Goal: Information Seeking & Learning: Learn about a topic

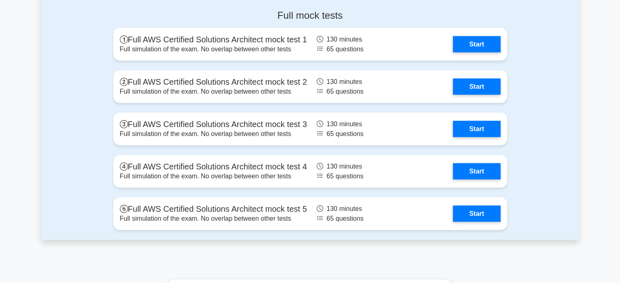
scroll to position [1902, 0]
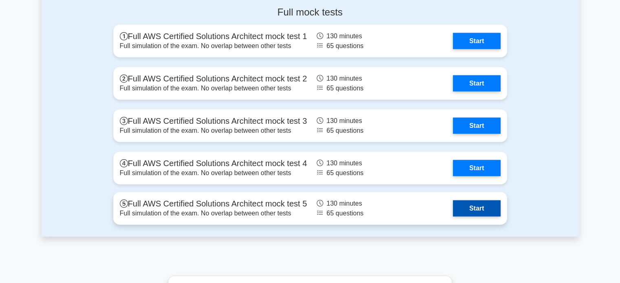
click at [477, 210] on link "Start" at bounding box center [476, 208] width 47 height 16
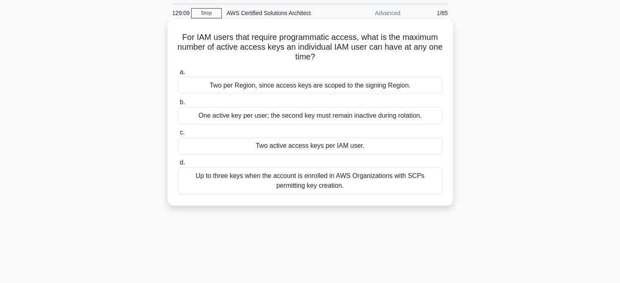
scroll to position [41, 0]
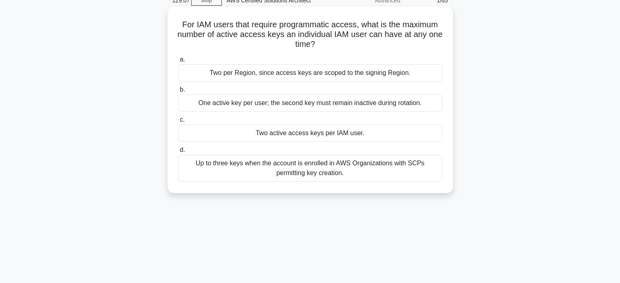
click at [409, 100] on div "One active key per user; the second key must remain inactive during rotation." at bounding box center [310, 102] width 264 height 17
click at [178, 93] on input "b. One active key per user; the second key must remain inactive during rotation." at bounding box center [178, 90] width 0 height 5
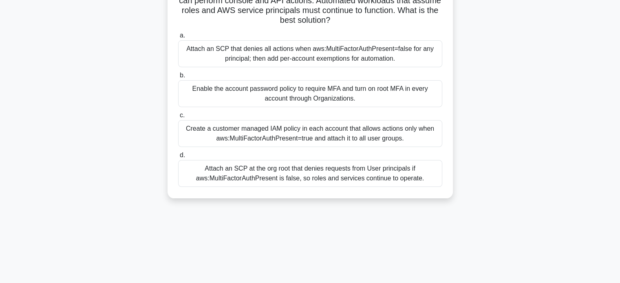
scroll to position [57, 0]
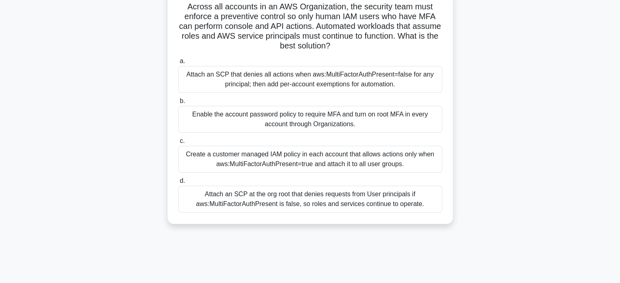
drag, startPoint x: 376, startPoint y: 156, endPoint x: 391, endPoint y: 131, distance: 29.1
click at [391, 131] on div "a. Attach an SCP that denies all actions when aws:MultiFactorAuthPresent=false …" at bounding box center [310, 135] width 274 height 160
click at [404, 168] on div "Create a customer managed IAM policy in each account that allows actions only w…" at bounding box center [310, 159] width 264 height 27
click at [178, 144] on input "c. Create a customer managed IAM policy in each account that allows actions onl…" at bounding box center [178, 140] width 0 height 5
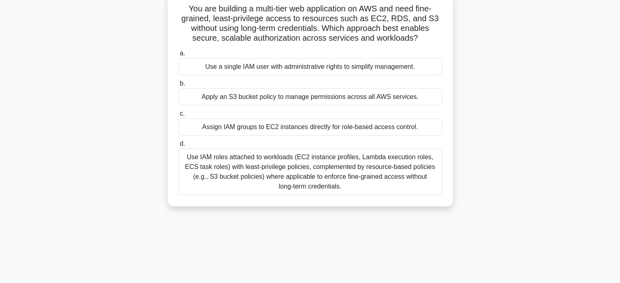
scroll to position [0, 0]
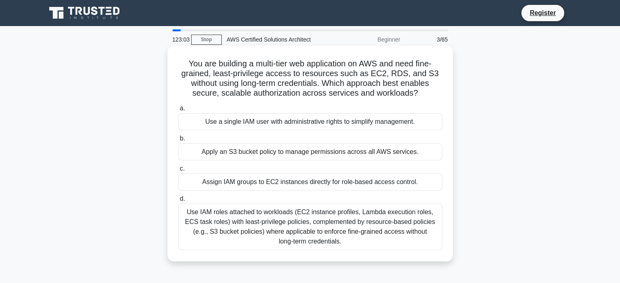
click at [355, 226] on div "Use IAM roles attached to workloads (EC2 instance profiles, Lambda execution ro…" at bounding box center [310, 227] width 264 height 46
click at [178, 202] on input "d. Use IAM roles attached to workloads (EC2 instance profiles, Lambda execution…" at bounding box center [178, 198] width 0 height 5
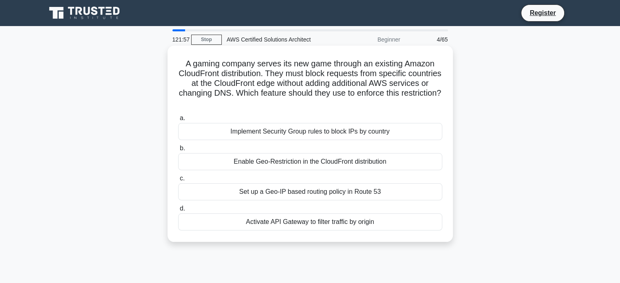
click at [293, 161] on div "Enable Geo-Restriction in the CloudFront distribution" at bounding box center [310, 161] width 264 height 17
click at [178, 151] on input "b. Enable Geo-Restriction in the CloudFront distribution" at bounding box center [178, 148] width 0 height 5
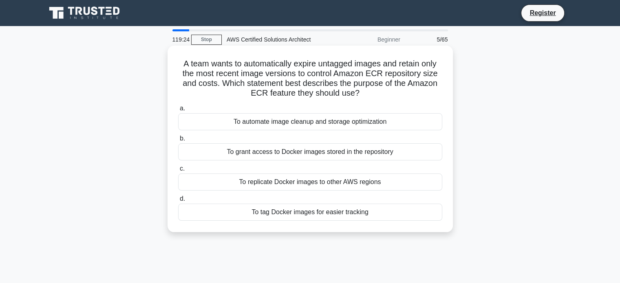
click at [315, 184] on div "To replicate Docker images to other AWS regions" at bounding box center [310, 182] width 264 height 17
click at [178, 171] on input "c. To replicate Docker images to other AWS regions" at bounding box center [178, 168] width 0 height 5
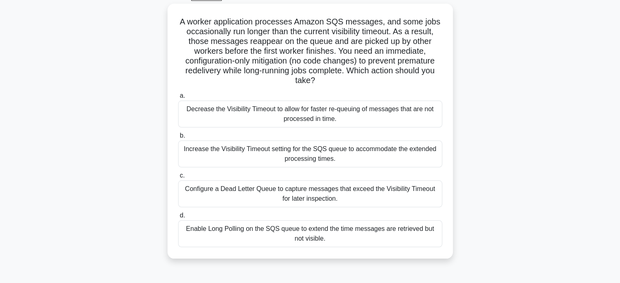
scroll to position [72, 0]
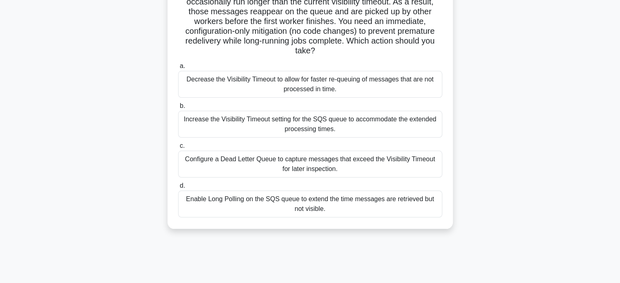
click at [380, 209] on div "Enable Long Polling on the SQS queue to extend the time messages are retrieved …" at bounding box center [310, 204] width 264 height 27
click at [178, 189] on input "d. Enable Long Polling on the SQS queue to extend the time messages are retriev…" at bounding box center [178, 185] width 0 height 5
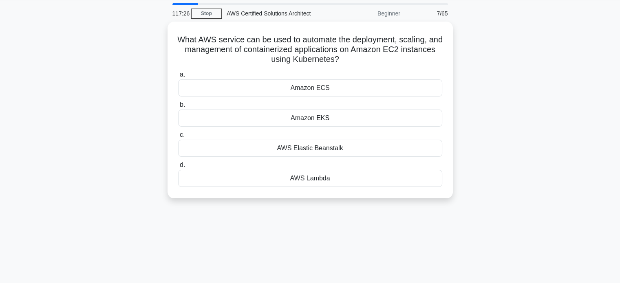
scroll to position [41, 0]
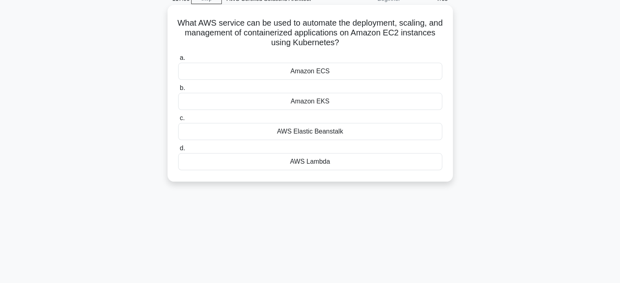
click at [332, 74] on div "Amazon ECS" at bounding box center [310, 71] width 264 height 17
click at [178, 61] on input "a. Amazon ECS" at bounding box center [178, 57] width 0 height 5
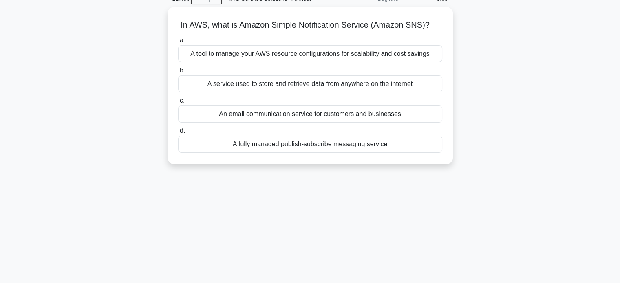
scroll to position [0, 0]
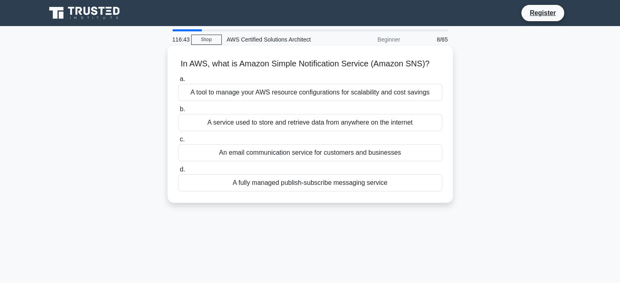
click at [325, 184] on div "A fully managed publish-subscribe messaging service" at bounding box center [310, 182] width 264 height 17
click at [178, 172] on input "d. A fully managed publish-subscribe messaging service" at bounding box center [178, 169] width 0 height 5
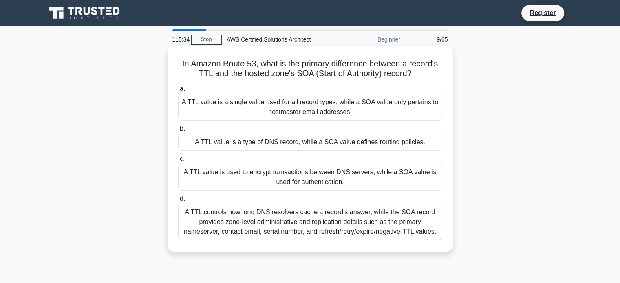
click at [363, 224] on div "A TTL controls how long DNS resolvers cache a record's answer, while the SOA re…" at bounding box center [310, 222] width 264 height 37
click at [178, 202] on input "d. A TTL controls how long DNS resolvers cache a record's answer, while the SOA…" at bounding box center [178, 198] width 0 height 5
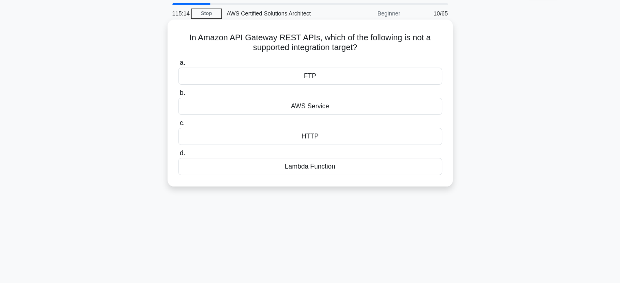
scroll to position [41, 0]
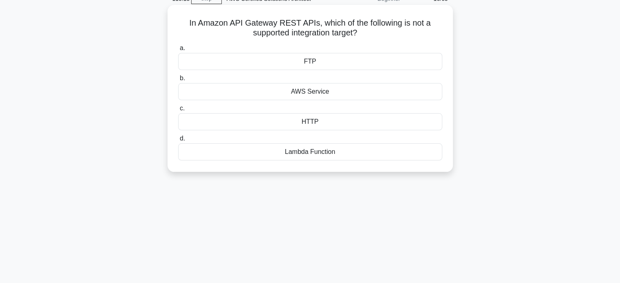
click at [344, 62] on div "FTP" at bounding box center [310, 61] width 264 height 17
click at [178, 51] on input "a. FTP" at bounding box center [178, 48] width 0 height 5
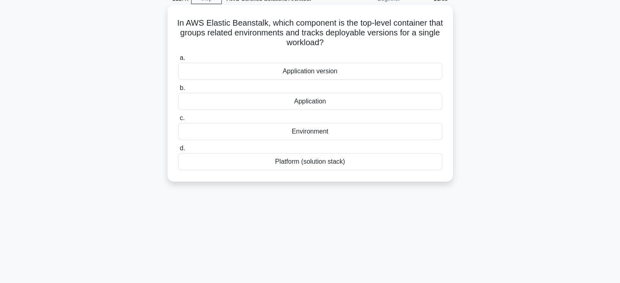
click at [349, 73] on div "Application version" at bounding box center [310, 71] width 264 height 17
click at [178, 61] on input "a. Application version" at bounding box center [178, 57] width 0 height 5
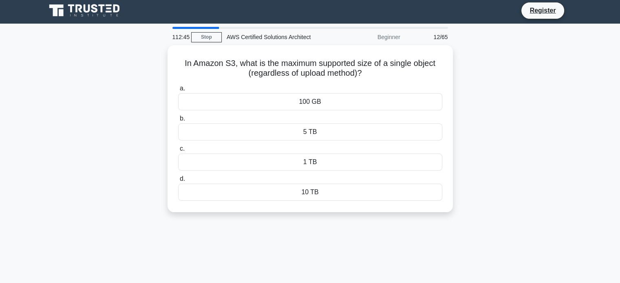
scroll to position [0, 0]
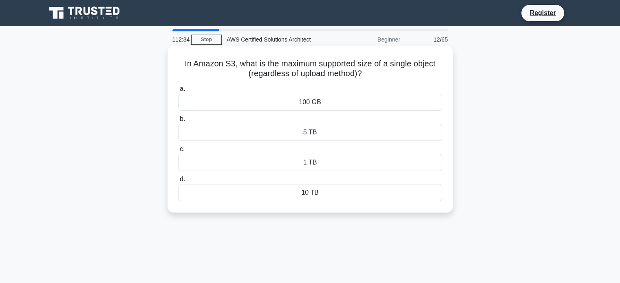
click at [321, 191] on div "10 TB" at bounding box center [310, 192] width 264 height 17
click at [178, 182] on input "d. 10 TB" at bounding box center [178, 179] width 0 height 5
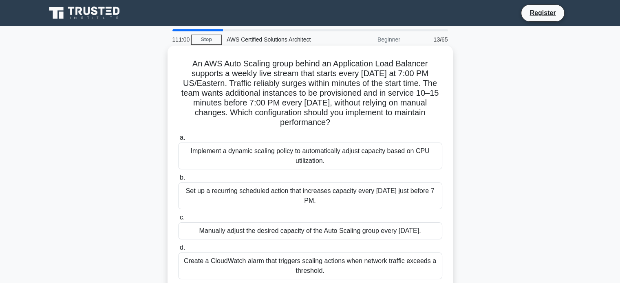
click at [344, 197] on div "Set up a recurring scheduled action that increases capacity every Sunday just b…" at bounding box center [310, 195] width 264 height 27
click at [178, 180] on input "b. Set up a recurring scheduled action that increases capacity every Sunday jus…" at bounding box center [178, 177] width 0 height 5
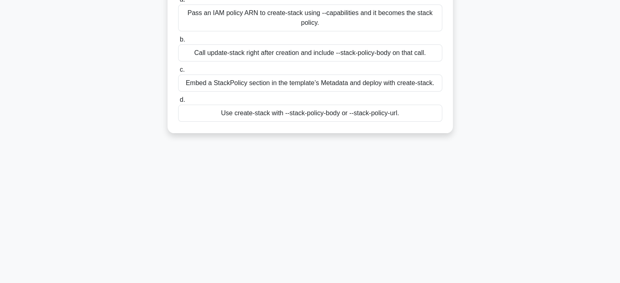
scroll to position [41, 0]
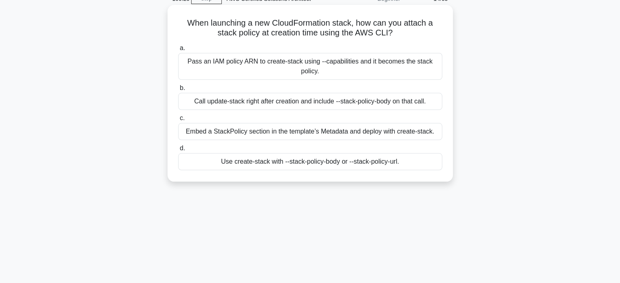
click at [288, 132] on div "Embed a StackPolicy section in the template’s Metadata and deploy with create-s…" at bounding box center [310, 131] width 264 height 17
click at [178, 121] on input "c. Embed a StackPolicy section in the template’s Metadata and deploy with creat…" at bounding box center [178, 118] width 0 height 5
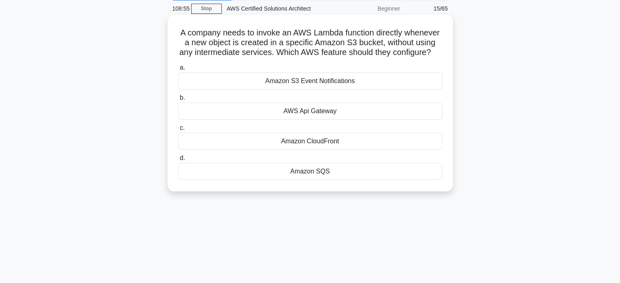
click at [365, 82] on label "a. Amazon S3 Event Notifications" at bounding box center [310, 76] width 264 height 27
click at [178, 71] on input "a. Amazon S3 Event Notifications" at bounding box center [178, 68] width 0 height 5
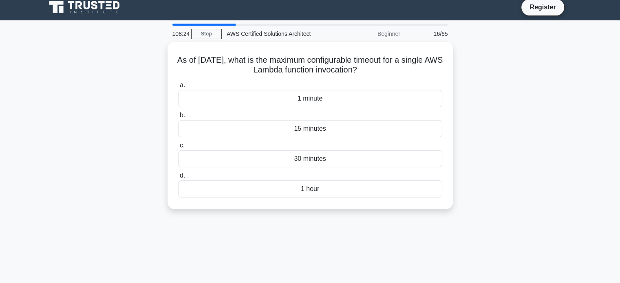
scroll to position [0, 0]
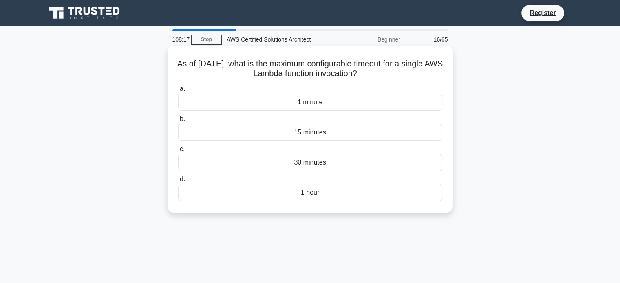
click at [363, 132] on div "15 minutes" at bounding box center [310, 132] width 264 height 17
click at [178, 122] on input "b. 15 minutes" at bounding box center [178, 118] width 0 height 5
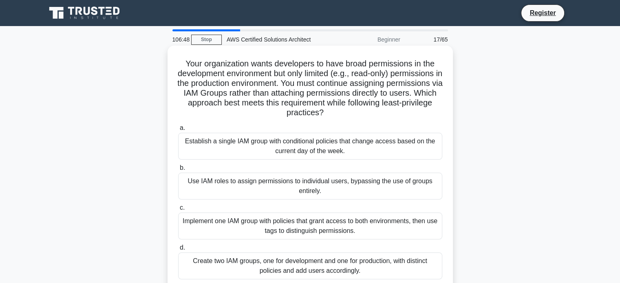
click at [367, 269] on div "Create two IAM groups, one for development and one for production, with distinc…" at bounding box center [310, 266] width 264 height 27
click at [178, 251] on input "d. Create two IAM groups, one for development and one for production, with dist…" at bounding box center [178, 247] width 0 height 5
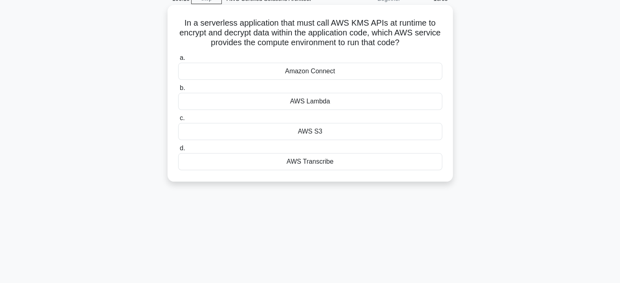
click at [314, 143] on div "a. Amazon Connect b. AWS Lambda c. d." at bounding box center [310, 111] width 274 height 121
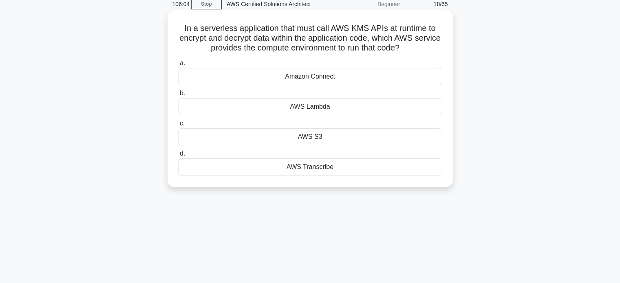
click at [375, 105] on div "AWS Lambda" at bounding box center [310, 106] width 264 height 17
click at [178, 96] on input "b. AWS Lambda" at bounding box center [178, 93] width 0 height 5
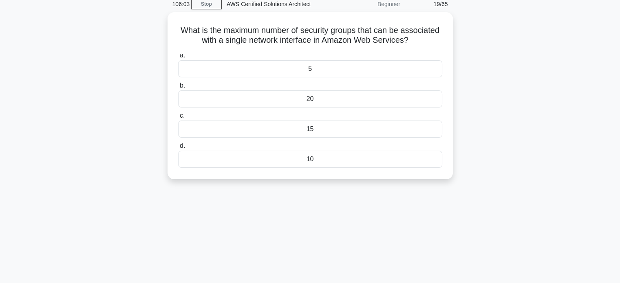
scroll to position [0, 0]
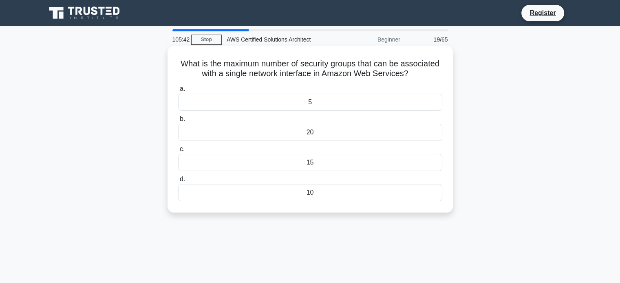
click at [349, 192] on div "10" at bounding box center [310, 192] width 264 height 17
click at [178, 182] on input "d. 10" at bounding box center [178, 179] width 0 height 5
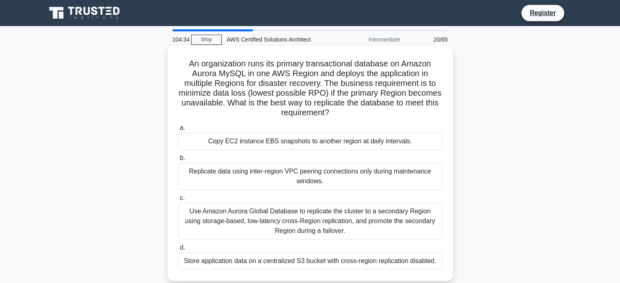
click at [343, 223] on div "Use Amazon Aurora Global Database to replicate the cluster to a secondary Regio…" at bounding box center [310, 221] width 264 height 37
click at [178, 201] on input "c. Use Amazon Aurora Global Database to replicate the cluster to a secondary Re…" at bounding box center [178, 198] width 0 height 5
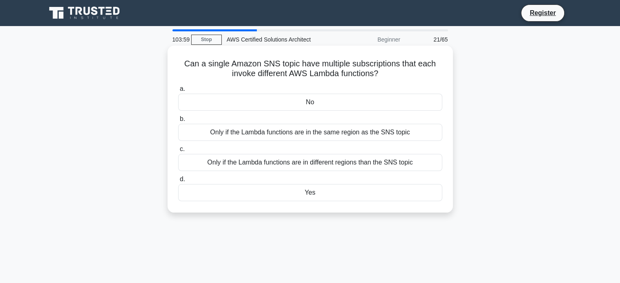
drag, startPoint x: 182, startPoint y: 65, endPoint x: 402, endPoint y: 76, distance: 219.4
click at [402, 76] on h5 "Can a single Amazon SNS topic have multiple subscriptions that each invoke diff…" at bounding box center [310, 69] width 266 height 20
copy h5 "Can a single Amazon SNS topic have multiple subscriptions that each invoke diff…"
click at [289, 191] on div "Yes" at bounding box center [310, 192] width 264 height 17
click at [178, 182] on input "d. Yes" at bounding box center [178, 179] width 0 height 5
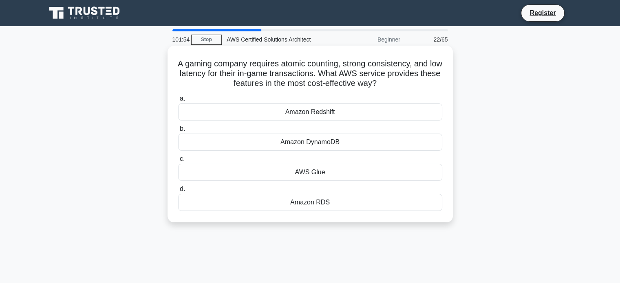
click at [325, 204] on div "Amazon RDS" at bounding box center [310, 202] width 264 height 17
click at [178, 192] on input "d. Amazon RDS" at bounding box center [178, 189] width 0 height 5
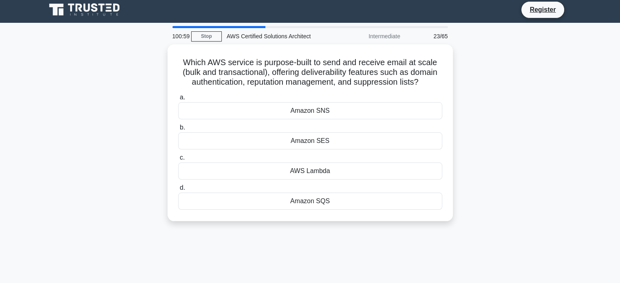
scroll to position [2, 0]
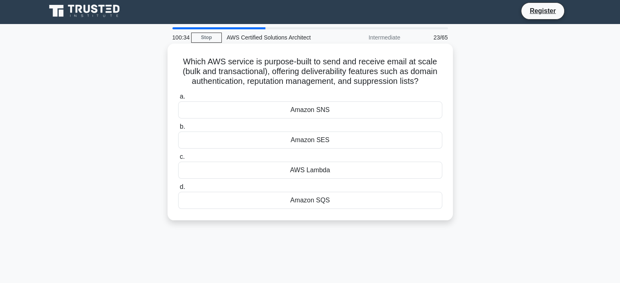
click at [323, 145] on div "Amazon SES" at bounding box center [310, 140] width 264 height 17
click at [178, 130] on input "b. Amazon SES" at bounding box center [178, 126] width 0 height 5
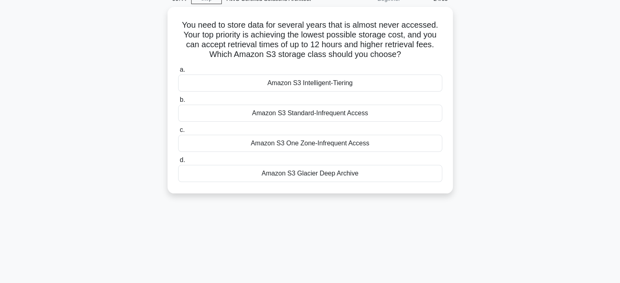
scroll to position [0, 0]
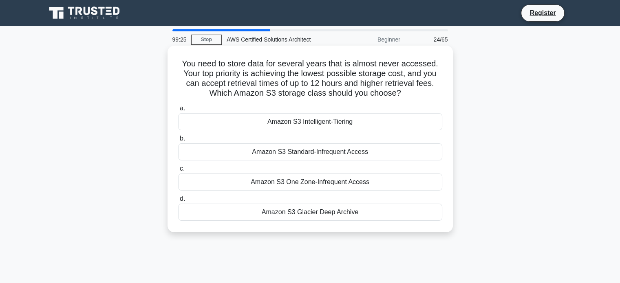
click at [327, 215] on div "Amazon S3 Glacier Deep Archive" at bounding box center [310, 212] width 264 height 17
click at [178, 202] on input "d. Amazon S3 Glacier Deep Archive" at bounding box center [178, 198] width 0 height 5
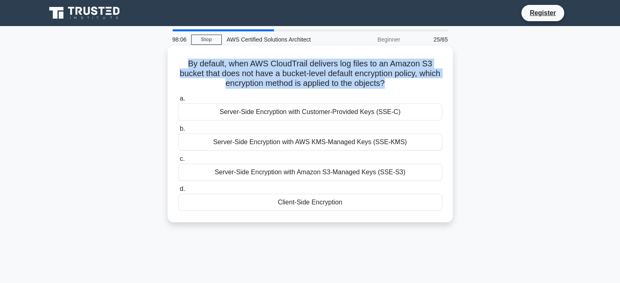
drag, startPoint x: 398, startPoint y: 51, endPoint x: 184, endPoint y: 63, distance: 214.6
click at [184, 63] on h5 "By default, when AWS CloudTrail delivers log files to an Amazon S3 bucket that …" at bounding box center [310, 74] width 266 height 30
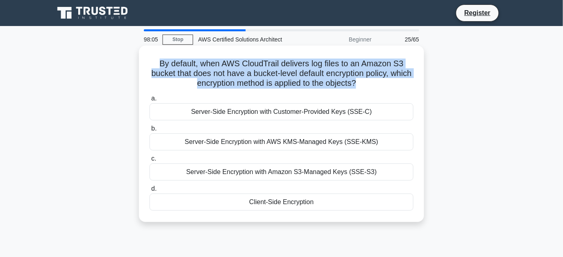
copy h5 "By default, when AWS CloudTrail delivers log files to an Amazon S3 bucket that …"
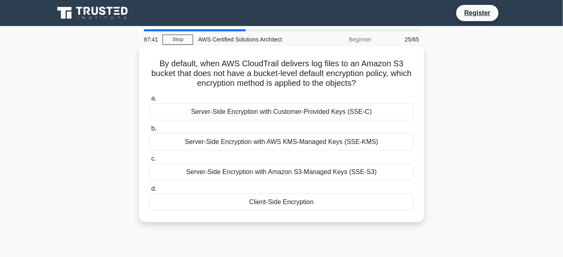
click at [332, 145] on div "Server-Side Encryption with AWS KMS-Managed Keys (SSE-KMS)" at bounding box center [281, 142] width 264 height 17
click at [149, 132] on input "b. Server-Side Encryption with AWS KMS-Managed Keys (SSE-KMS)" at bounding box center [149, 128] width 0 height 5
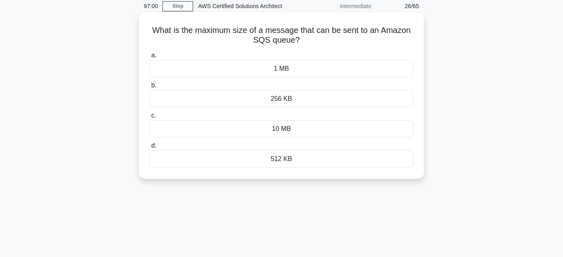
scroll to position [46, 0]
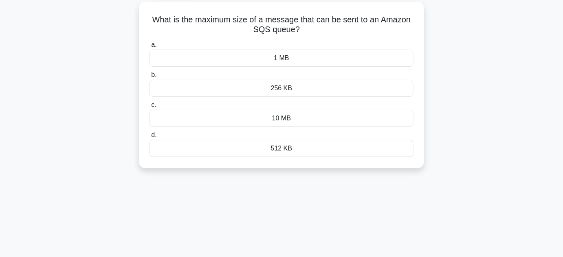
drag, startPoint x: 283, startPoint y: 154, endPoint x: 269, endPoint y: 177, distance: 26.5
click at [269, 177] on div "What is the maximum size of a message that can be sent to an Amazon SQS queue? …" at bounding box center [281, 90] width 464 height 177
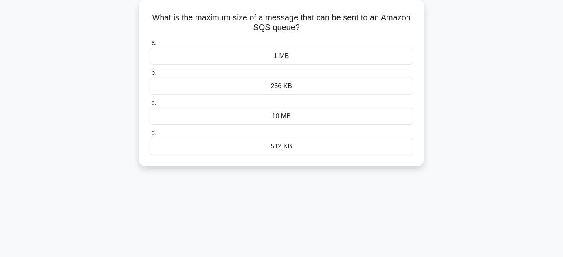
drag, startPoint x: 305, startPoint y: 31, endPoint x: 146, endPoint y: 15, distance: 160.5
click at [146, 15] on div "What is the maximum size of a message that can be sent to an Amazon SQS queue? …" at bounding box center [281, 83] width 279 height 160
copy h5 "What is the maximum size of a message that can be sent to an Amazon SQS queue?"
click at [293, 88] on div "256 KB" at bounding box center [281, 86] width 264 height 17
click at [149, 76] on input "b. 256 KB" at bounding box center [149, 72] width 0 height 5
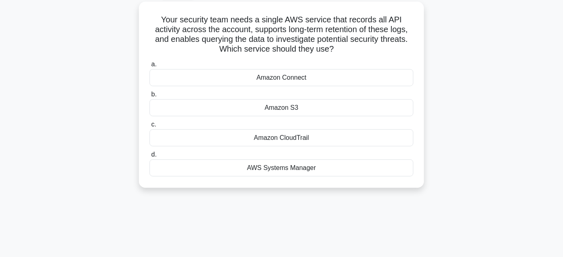
scroll to position [0, 0]
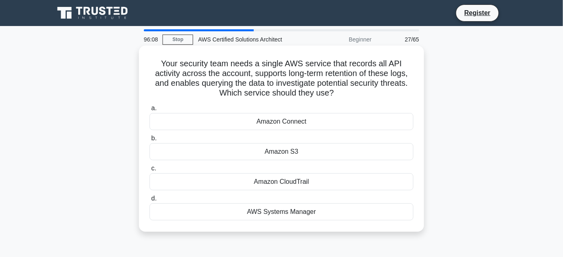
click at [314, 155] on div "Amazon S3" at bounding box center [281, 151] width 264 height 17
click at [149, 141] on input "b. Amazon S3" at bounding box center [149, 138] width 0 height 5
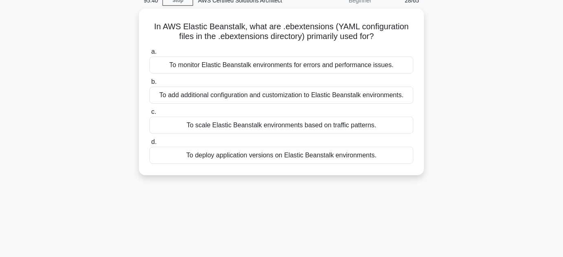
scroll to position [37, 0]
drag, startPoint x: 152, startPoint y: 28, endPoint x: 398, endPoint y: 34, distance: 246.5
click at [398, 34] on h5 "In AWS Elastic Beanstalk, what are .ebextensions (YAML configuration files in t…" at bounding box center [282, 32] width 266 height 20
copy h5 "In AWS Elastic Beanstalk, what are .ebextensions (YAML configuration files in t…"
click at [331, 91] on div "To add additional configuration and customization to Elastic Beanstalk environm…" at bounding box center [281, 95] width 264 height 17
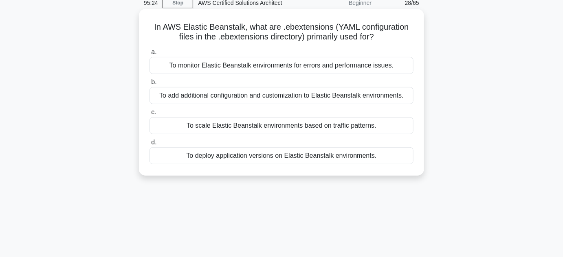
click at [149, 85] on input "b. To add additional configuration and customization to Elastic Beanstalk envir…" at bounding box center [149, 82] width 0 height 5
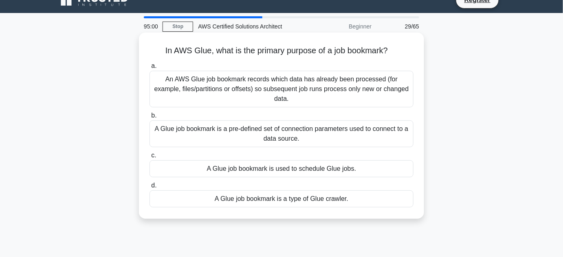
scroll to position [0, 0]
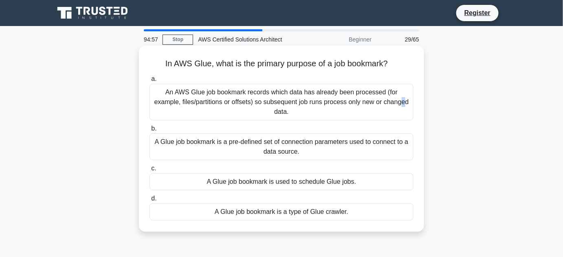
click at [312, 97] on div "An AWS Glue job bookmark records which data has already been processed (for exa…" at bounding box center [281, 102] width 264 height 37
click at [295, 100] on div "An AWS Glue job bookmark records which data has already been processed (for exa…" at bounding box center [281, 102] width 264 height 37
click at [149, 82] on input "a. An AWS Glue job bookmark records which data has already been processed (for …" at bounding box center [149, 79] width 0 height 5
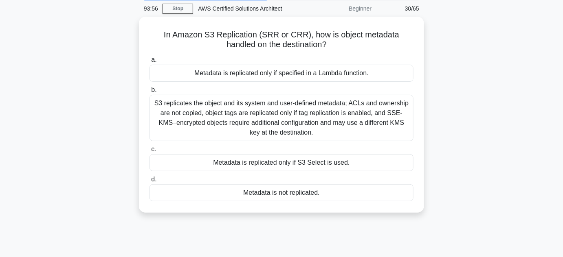
scroll to position [22, 0]
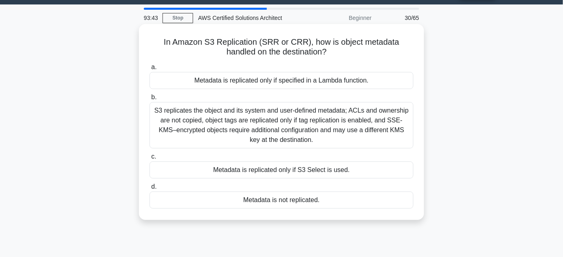
click at [391, 119] on div "S3 replicates the object and its system and user-defined metadata; ACLs and own…" at bounding box center [281, 125] width 264 height 46
click at [149, 100] on input "b. S3 replicates the object and its system and user-defined metadata; ACLs and …" at bounding box center [149, 97] width 0 height 5
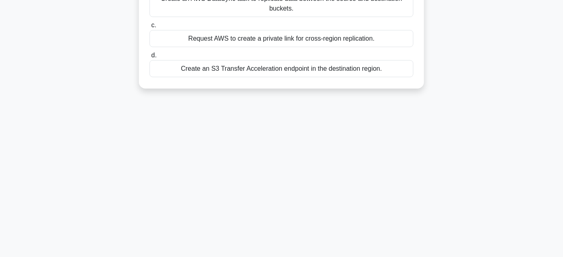
scroll to position [182, 0]
click at [388, 11] on div "Create an AWS DataSync task to replicate data between the source and destinatio…" at bounding box center [281, 3] width 264 height 27
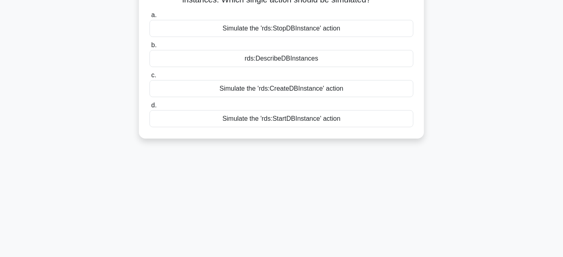
click at [505, 111] on div "An organization wants to use the IAM policy simulator to verify that a newly cr…" at bounding box center [281, 55] width 464 height 187
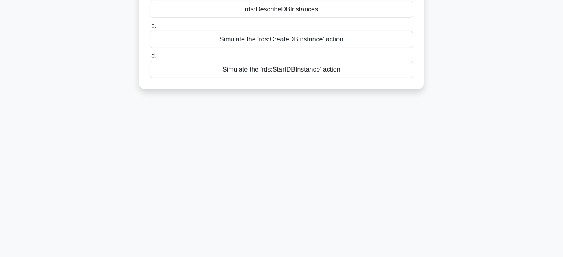
scroll to position [145, 0]
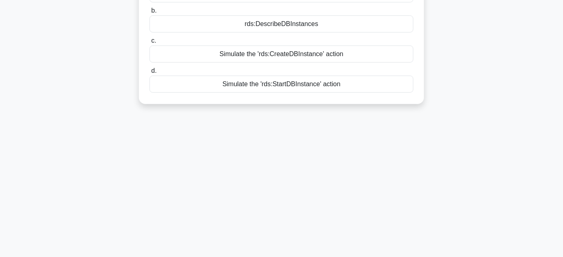
click at [385, 29] on div "a. Simulate the 'rds:StopDBInstance' action b. rds:DescribeDBInstances c. d." at bounding box center [282, 34] width 274 height 121
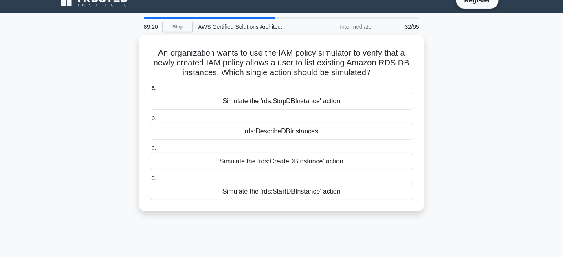
scroll to position [0, 0]
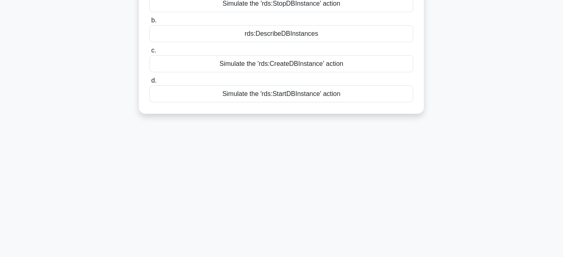
click at [402, 64] on div "Simulate the 'rds:CreateDBInstance' action" at bounding box center [281, 63] width 264 height 17
click at [149, 53] on input "c. Simulate the 'rds:CreateDBInstance' action" at bounding box center [149, 50] width 0 height 5
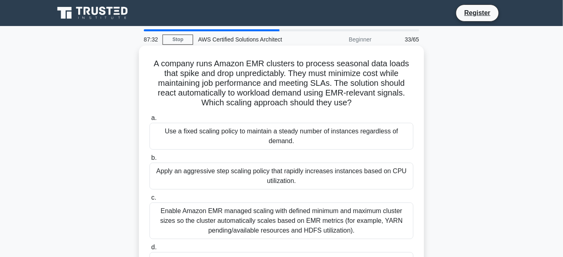
scroll to position [67, 0]
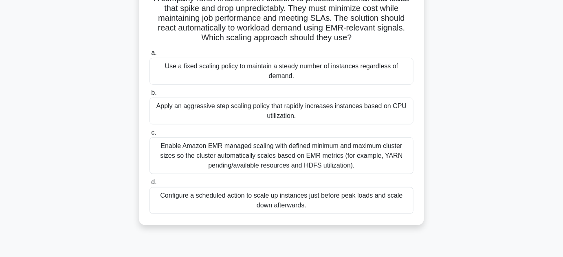
drag, startPoint x: 568, startPoint y: 89, endPoint x: 274, endPoint y: 232, distance: 327.4
click at [274, 232] on div "A company runs Amazon EMR clusters to process seasonal data loads that spike an…" at bounding box center [281, 107] width 464 height 255
click at [504, 210] on div "A company runs Amazon EMR clusters to process seasonal data loads that spike an…" at bounding box center [281, 107] width 464 height 255
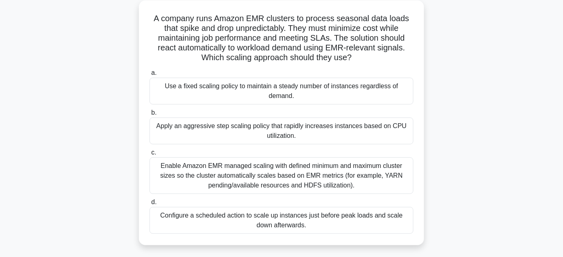
scroll to position [46, 0]
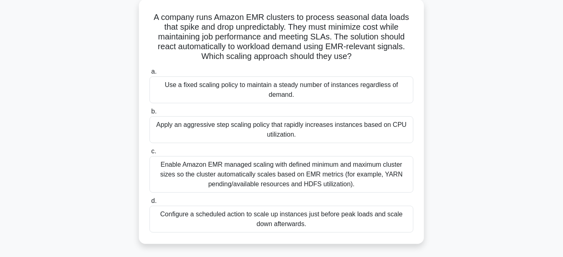
click at [358, 176] on div "Enable Amazon EMR managed scaling with defined minimum and maximum cluster size…" at bounding box center [281, 174] width 264 height 37
click at [149, 154] on input "c. Enable Amazon EMR managed scaling with defined minimum and maximum cluster s…" at bounding box center [149, 151] width 0 height 5
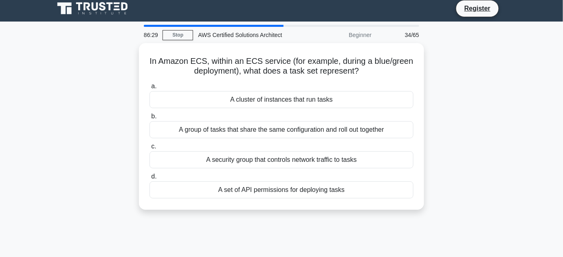
scroll to position [0, 0]
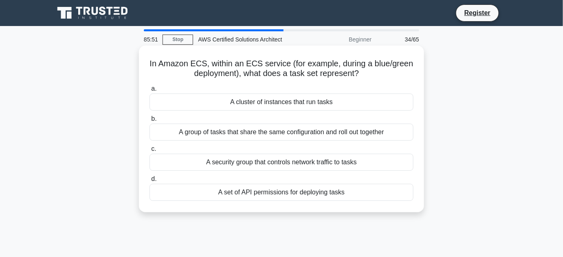
click at [385, 104] on div "A cluster of instances that run tasks" at bounding box center [281, 102] width 264 height 17
click at [149, 92] on input "a. A cluster of instances that run tasks" at bounding box center [149, 88] width 0 height 5
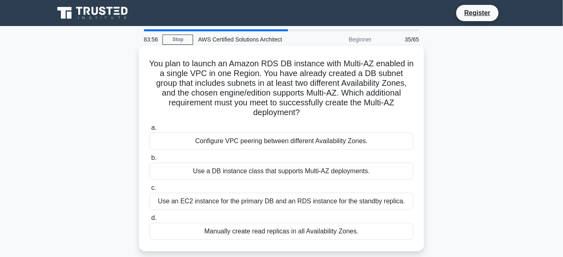
click at [289, 142] on div "Configure VPC peering between different Availability Zones." at bounding box center [281, 141] width 264 height 17
click at [324, 143] on div "Configure VPC peering between different Availability Zones." at bounding box center [281, 141] width 264 height 17
click at [149, 131] on input "a. Configure VPC peering between different Availability Zones." at bounding box center [149, 127] width 0 height 5
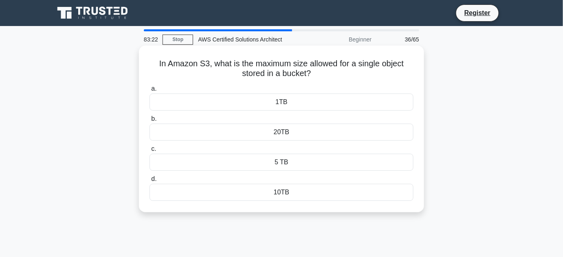
click at [295, 165] on div "5 TB" at bounding box center [281, 162] width 264 height 17
click at [149, 152] on input "c. 5 TB" at bounding box center [149, 149] width 0 height 5
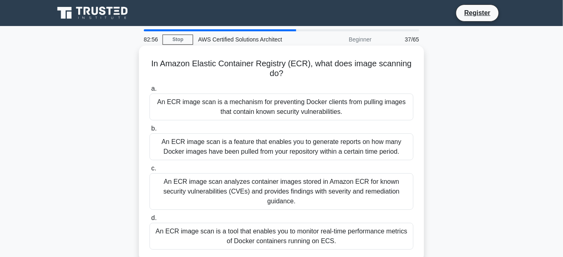
click at [340, 108] on div "An ECR image scan is a mechanism for preventing Docker clients from pulling ima…" at bounding box center [281, 107] width 264 height 27
click at [149, 92] on input "a. An ECR image scan is a mechanism for preventing Docker clients from pulling …" at bounding box center [149, 88] width 0 height 5
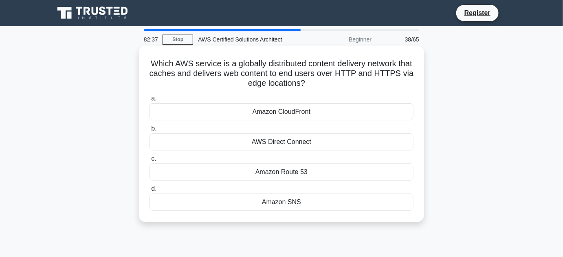
click at [391, 112] on div "Amazon CloudFront" at bounding box center [281, 111] width 264 height 17
click at [149, 101] on input "a. Amazon CloudFront" at bounding box center [149, 98] width 0 height 5
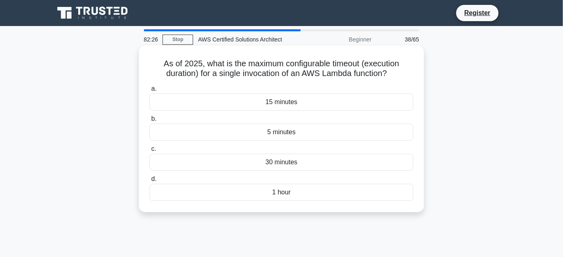
click at [377, 104] on div "15 minutes" at bounding box center [281, 102] width 264 height 17
click at [149, 92] on input "a. 15 minutes" at bounding box center [149, 88] width 0 height 5
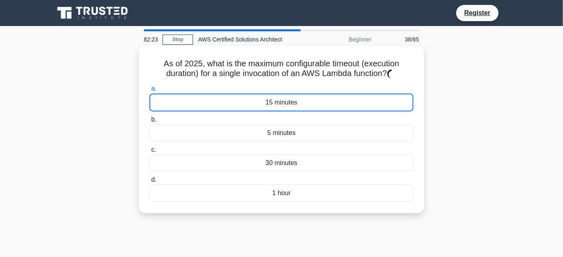
click at [358, 131] on div "5 minutes" at bounding box center [281, 133] width 264 height 17
click at [149, 123] on input "b. 5 minutes" at bounding box center [149, 119] width 0 height 5
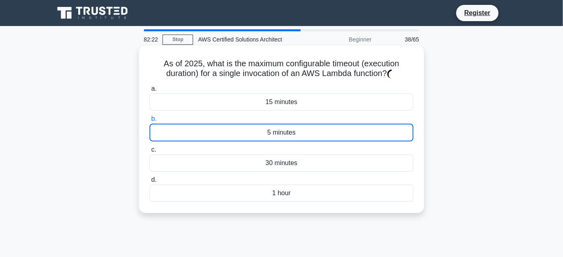
click at [358, 131] on div "5 minutes" at bounding box center [281, 133] width 264 height 18
click at [149, 122] on input "b. 5 minutes" at bounding box center [149, 118] width 0 height 5
click at [358, 131] on div "5 minutes" at bounding box center [281, 133] width 264 height 18
click at [149, 122] on input "b. 5 minutes" at bounding box center [149, 118] width 0 height 5
click at [323, 134] on div "5 minutes" at bounding box center [281, 133] width 264 height 18
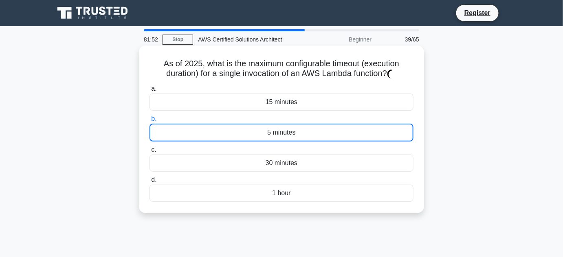
click at [149, 122] on input "b. 5 minutes" at bounding box center [149, 118] width 0 height 5
click at [323, 134] on div "5 minutes" at bounding box center [281, 133] width 264 height 18
click at [149, 122] on input "b. 5 minutes" at bounding box center [149, 118] width 0 height 5
click at [354, 162] on div "30 minutes" at bounding box center [281, 163] width 264 height 17
click at [149, 153] on input "c. 30 minutes" at bounding box center [149, 149] width 0 height 5
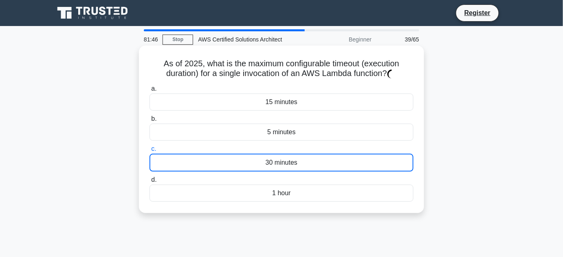
click at [345, 131] on div "5 minutes" at bounding box center [281, 132] width 264 height 17
click at [149, 122] on input "b. 5 minutes" at bounding box center [149, 118] width 0 height 5
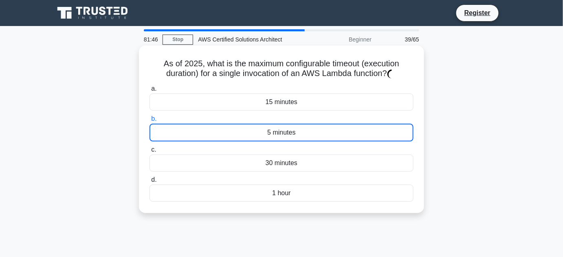
click at [345, 131] on div "5 minutes" at bounding box center [281, 133] width 264 height 18
click at [149, 122] on input "b. 5 minutes" at bounding box center [149, 118] width 0 height 5
click at [345, 131] on div "5 minutes" at bounding box center [281, 133] width 264 height 18
click at [149, 122] on input "b. 5 minutes" at bounding box center [149, 118] width 0 height 5
click at [345, 131] on div "5 minutes" at bounding box center [281, 133] width 264 height 18
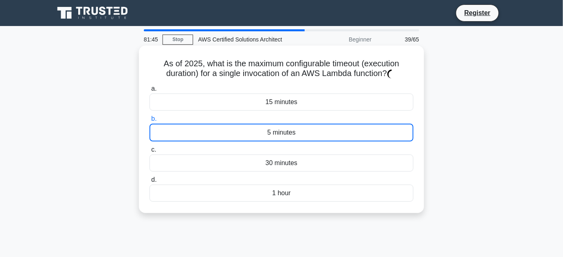
click at [149, 122] on input "b. 5 minutes" at bounding box center [149, 118] width 0 height 5
click at [345, 131] on div "5 minutes" at bounding box center [281, 133] width 264 height 18
click at [149, 122] on input "b. 5 minutes" at bounding box center [149, 118] width 0 height 5
click at [268, 102] on div "15 minutes" at bounding box center [281, 102] width 264 height 17
click at [261, 102] on div "15 minutes" at bounding box center [281, 102] width 264 height 17
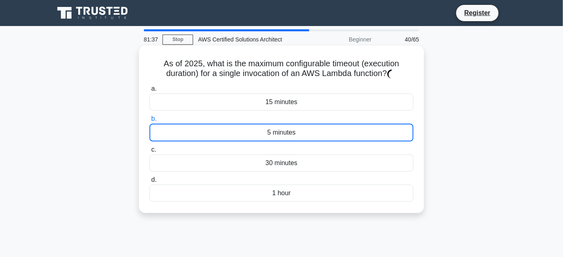
click at [252, 130] on div "5 minutes" at bounding box center [281, 133] width 264 height 18
click at [149, 122] on input "b. 5 minutes" at bounding box center [149, 118] width 0 height 5
click at [252, 130] on div "5 minutes" at bounding box center [281, 133] width 264 height 18
click at [149, 122] on input "b. 5 minutes" at bounding box center [149, 118] width 0 height 5
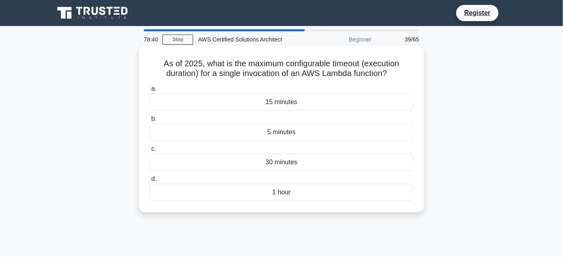
click at [283, 104] on div "15 minutes" at bounding box center [281, 102] width 264 height 17
click at [149, 92] on input "a. 15 minutes" at bounding box center [149, 88] width 0 height 5
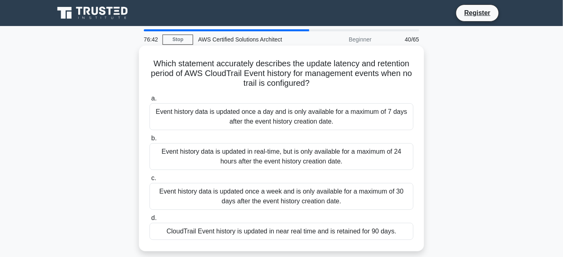
drag, startPoint x: 324, startPoint y: 14, endPoint x: 142, endPoint y: 63, distance: 188.1
click at [142, 63] on div "Which statement accurately describes the update latency and retention period of…" at bounding box center [281, 149] width 279 height 200
copy h5 "Which statement accurately describes the update latency and retention period of…"
click at [358, 231] on div "CloudTrail Event history is updated in near real time and is retained for 90 da…" at bounding box center [281, 231] width 264 height 17
click at [319, 231] on div "CloudTrail Event history is updated in near real time and is retained for 90 da…" at bounding box center [281, 231] width 264 height 17
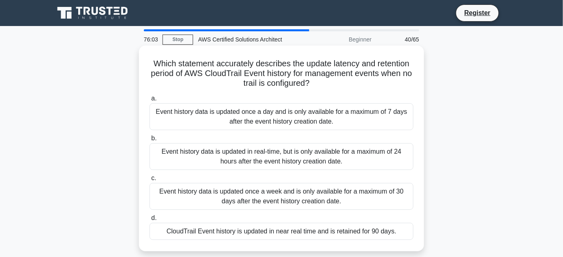
click at [149, 221] on input "d. CloudTrail Event history is updated in near real time and is retained for 90…" at bounding box center [149, 218] width 0 height 5
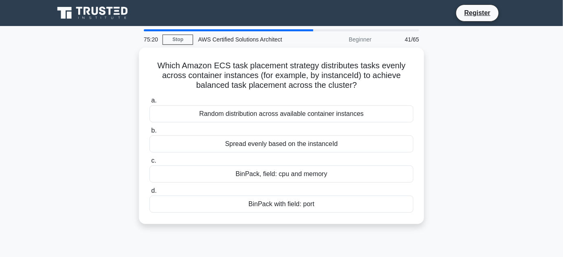
scroll to position [37, 0]
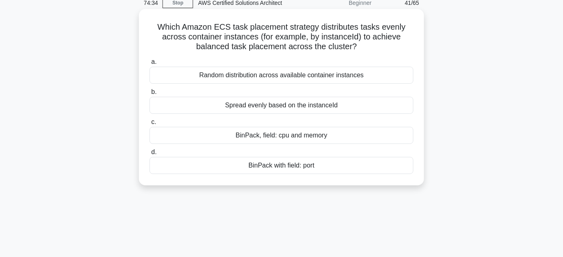
click at [293, 105] on div "Spread evenly based on the instanceId" at bounding box center [281, 105] width 264 height 17
click at [149, 95] on input "b. Spread evenly based on the instanceId" at bounding box center [149, 92] width 0 height 5
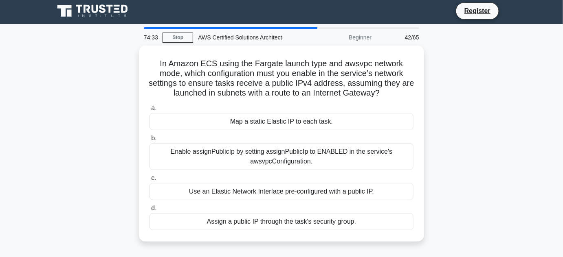
scroll to position [0, 0]
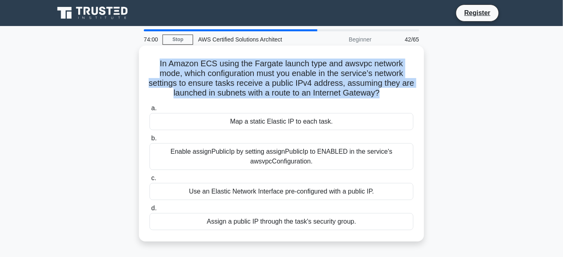
drag, startPoint x: 388, startPoint y: 96, endPoint x: 156, endPoint y: 60, distance: 234.1
click at [156, 60] on h5 "In Amazon ECS using the Fargate launch type and awsvpc network mode, which conf…" at bounding box center [282, 79] width 266 height 40
copy h5 "In Amazon ECS using the Fargate launch type and awsvpc network mode, which conf…"
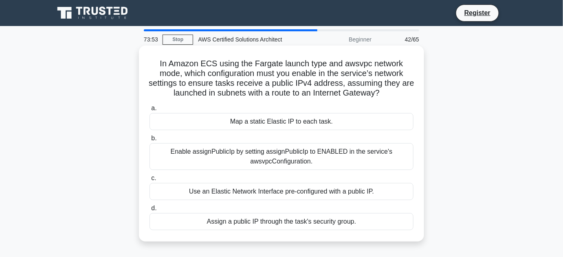
click at [371, 162] on div "Enable assignPublicIp by setting assignPublicIp to ENABLED in the service's aws…" at bounding box center [281, 156] width 264 height 27
click at [149, 141] on input "b. Enable assignPublicIp by setting assignPublicIp to ENABLED in the service's …" at bounding box center [149, 138] width 0 height 5
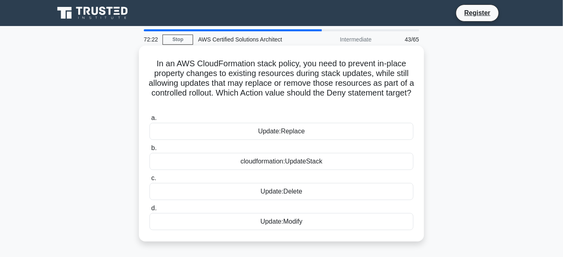
click at [316, 164] on div "cloudformation:UpdateStack" at bounding box center [281, 161] width 264 height 17
click at [149, 151] on input "b. cloudformation:UpdateStack" at bounding box center [149, 148] width 0 height 5
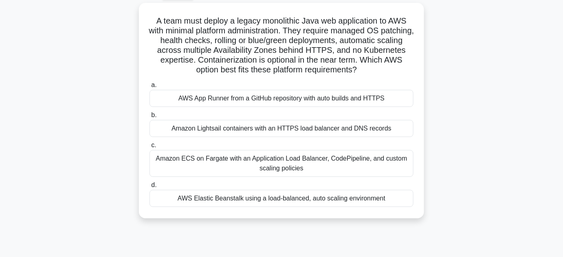
scroll to position [46, 0]
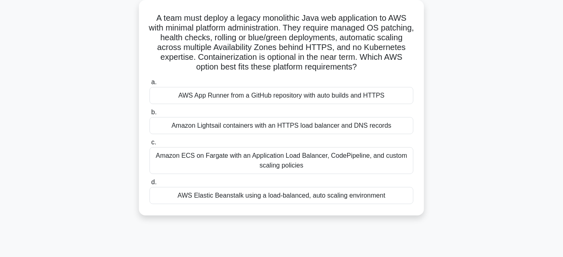
click at [352, 166] on div "Amazon ECS on Fargate with an Application Load Balancer, CodePipeline, and cust…" at bounding box center [281, 160] width 264 height 27
click at [149, 145] on input "c. Amazon ECS on Fargate with an Application Load Balancer, CodePipeline, and c…" at bounding box center [149, 142] width 0 height 5
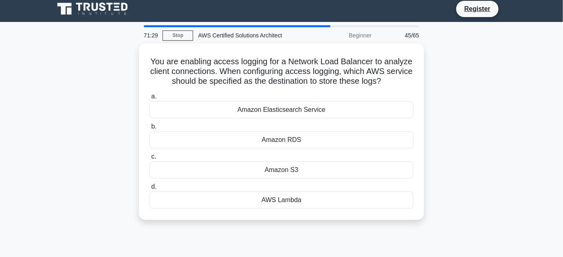
scroll to position [0, 0]
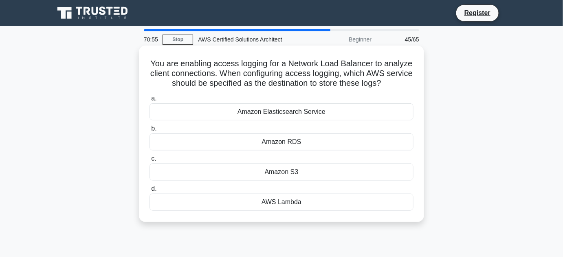
click at [309, 115] on div "Amazon Elasticsearch Service" at bounding box center [281, 111] width 264 height 17
click at [149, 101] on input "a. Amazon Elasticsearch Service" at bounding box center [149, 98] width 0 height 5
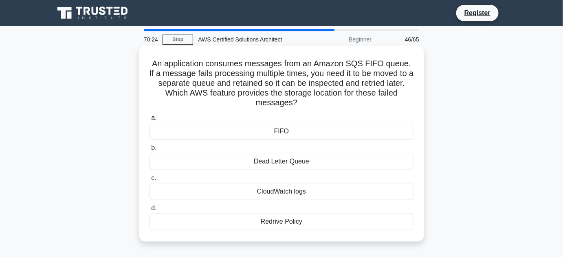
click at [357, 160] on div "Dead Letter Queue" at bounding box center [281, 161] width 264 height 17
click at [149, 151] on input "b. Dead Letter Queue" at bounding box center [149, 148] width 0 height 5
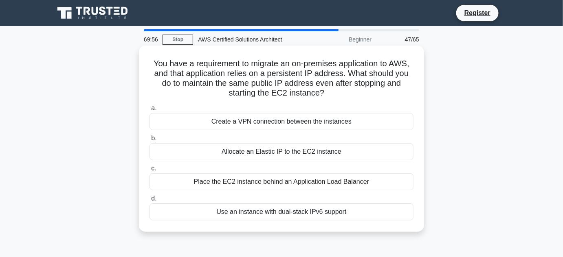
click at [352, 154] on div "Allocate an Elastic IP to the EC2 instance" at bounding box center [281, 151] width 264 height 17
click at [149, 141] on input "b. Allocate an Elastic IP to the EC2 instance" at bounding box center [149, 138] width 0 height 5
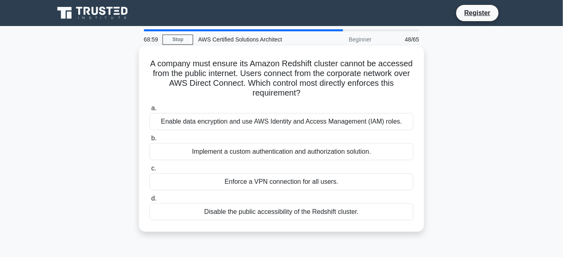
click at [385, 179] on div "Enforce a VPN connection for all users." at bounding box center [281, 182] width 264 height 17
click at [149, 171] on input "c. Enforce a VPN connection for all users." at bounding box center [149, 168] width 0 height 5
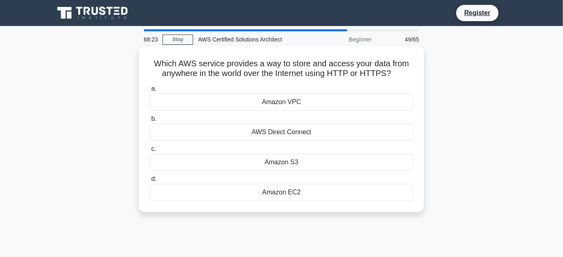
click at [391, 129] on div "AWS Direct Connect" at bounding box center [281, 132] width 264 height 17
click at [149, 122] on input "b. AWS Direct Connect" at bounding box center [149, 118] width 0 height 5
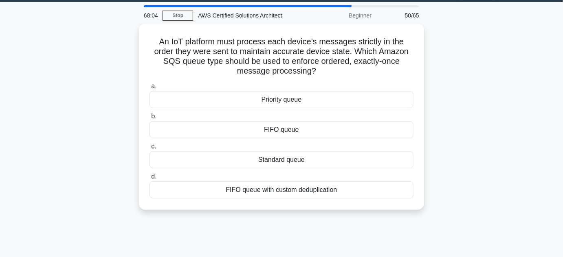
scroll to position [37, 0]
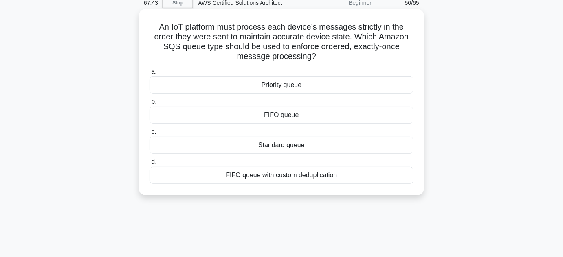
click at [320, 118] on div "FIFO queue" at bounding box center [281, 115] width 264 height 17
click at [149, 105] on input "b. FIFO queue" at bounding box center [149, 101] width 0 height 5
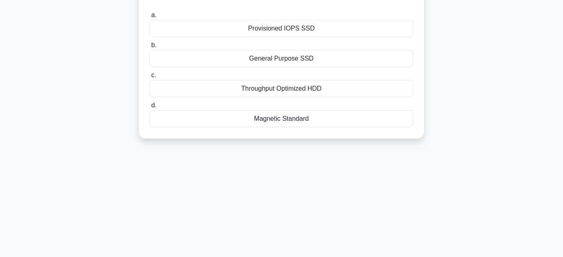
scroll to position [111, 0]
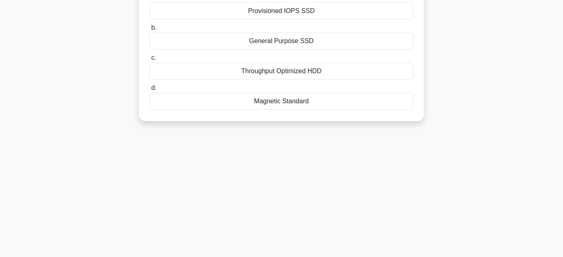
click at [328, 44] on div "General Purpose SSD" at bounding box center [281, 41] width 264 height 17
click at [149, 31] on input "b. General Purpose SSD" at bounding box center [149, 27] width 0 height 5
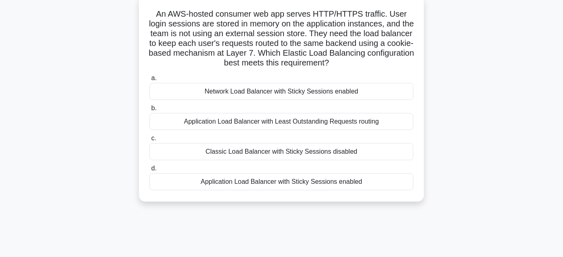
scroll to position [37, 0]
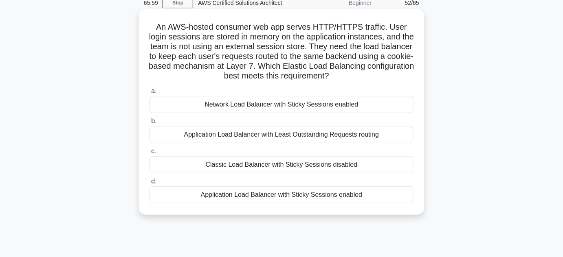
drag, startPoint x: 150, startPoint y: 29, endPoint x: 386, endPoint y: 77, distance: 241.0
click at [386, 77] on h5 "An AWS-hosted consumer web app serves HTTP/HTTPS traffic. User login sessions a…" at bounding box center [282, 51] width 266 height 59
copy h5 "An AWS-hosted consumer web app serves HTTP/HTTPS traffic. User login sessions a…"
click at [348, 193] on div "Application Load Balancer with Sticky Sessions enabled" at bounding box center [281, 195] width 264 height 17
click at [149, 185] on input "d. Application Load Balancer with Sticky Sessions enabled" at bounding box center [149, 181] width 0 height 5
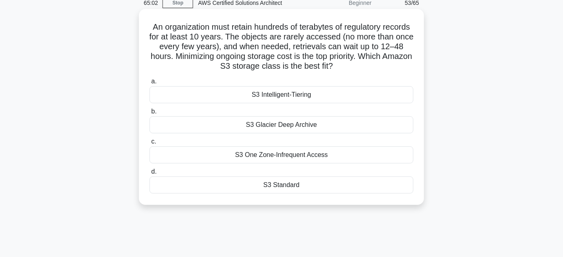
click at [307, 125] on div "S3 Glacier Deep Archive" at bounding box center [281, 124] width 264 height 17
click at [149, 114] on input "b. S3 Glacier Deep Archive" at bounding box center [149, 111] width 0 height 5
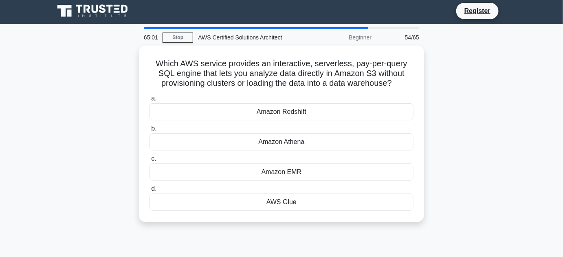
scroll to position [0, 0]
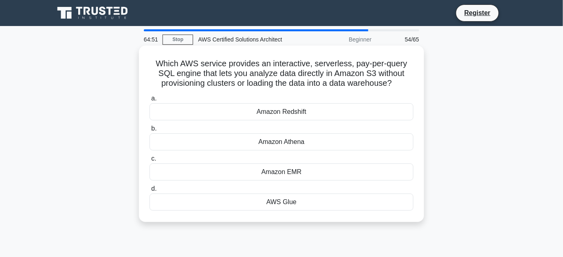
click at [383, 140] on div "Amazon Athena" at bounding box center [281, 142] width 264 height 17
click at [149, 132] on input "b. Amazon Athena" at bounding box center [149, 128] width 0 height 5
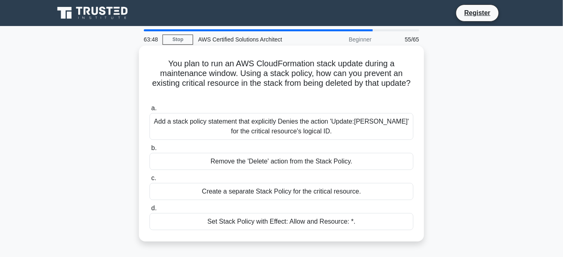
click at [389, 127] on div "Add a stack policy statement that explicitly Denies the action 'Update:Delete' …" at bounding box center [281, 126] width 264 height 27
click at [149, 111] on input "a. Add a stack policy statement that explicitly Denies the action 'Update:Delet…" at bounding box center [149, 108] width 0 height 5
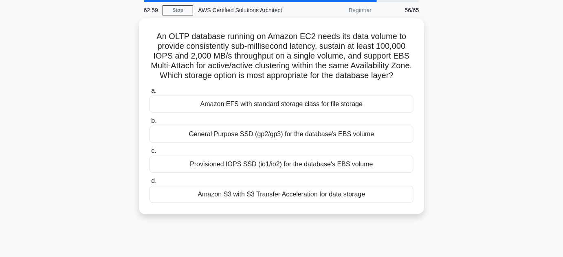
scroll to position [30, 0]
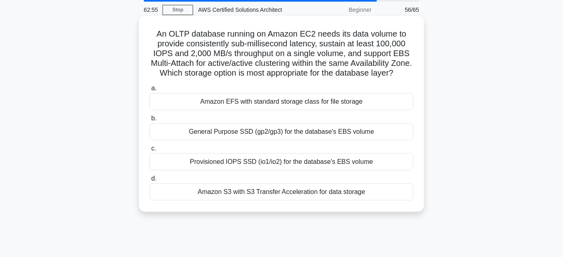
click at [345, 171] on div "Provisioned IOPS SSD (io1/io2) for the database's EBS volume" at bounding box center [281, 162] width 264 height 17
click at [149, 152] on input "c. Provisioned IOPS SSD (io1/io2) for the database's EBS volume" at bounding box center [149, 148] width 0 height 5
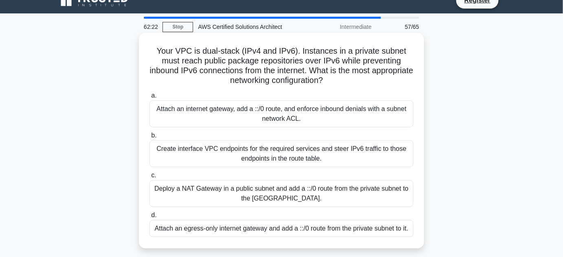
scroll to position [0, 0]
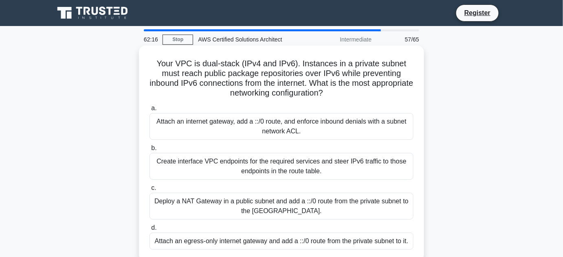
click at [224, 134] on div "Attach an internet gateway, add a ::/0 route, and enforce inbound denials with …" at bounding box center [281, 126] width 264 height 27
click at [149, 111] on input "a. Attach an internet gateway, add a ::/0 route, and enforce inbound denials wi…" at bounding box center [149, 108] width 0 height 5
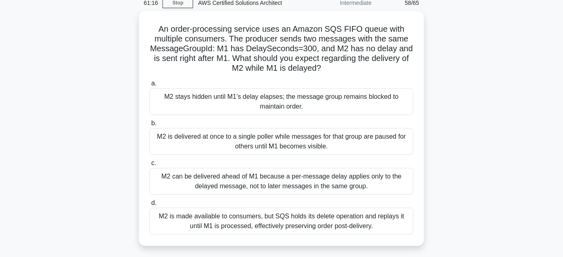
scroll to position [74, 0]
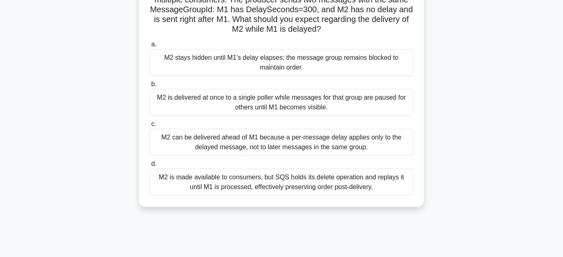
click at [288, 184] on div "M2 is made available to consumers, but SQS holds its delete operation and repla…" at bounding box center [281, 182] width 264 height 27
click at [149, 167] on input "d. M2 is made available to consumers, but SQS holds its delete operation and re…" at bounding box center [149, 164] width 0 height 5
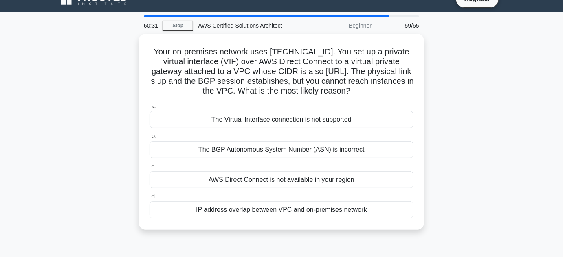
scroll to position [0, 0]
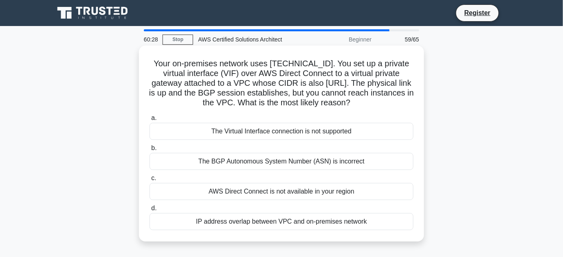
click at [250, 164] on div "The BGP Autonomous System Number (ASN) is incorrect" at bounding box center [281, 161] width 264 height 17
click at [149, 151] on input "b. The BGP Autonomous System Number (ASN) is incorrect" at bounding box center [149, 148] width 0 height 5
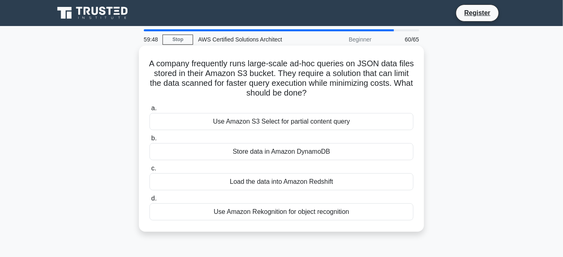
drag, startPoint x: 294, startPoint y: 185, endPoint x: 294, endPoint y: 180, distance: 4.5
click at [294, 180] on div "Load the data into Amazon Redshift" at bounding box center [281, 182] width 264 height 17
click at [149, 171] on input "c. Load the data into Amazon Redshift" at bounding box center [149, 168] width 0 height 5
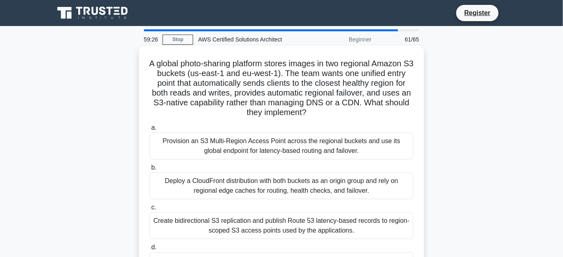
click at [327, 226] on div "Create bidirectional S3 replication and publish Route 53 latency-based records …" at bounding box center [281, 226] width 264 height 27
click at [149, 211] on input "c. Create bidirectional S3 replication and publish Route 53 latency-based recor…" at bounding box center [149, 207] width 0 height 5
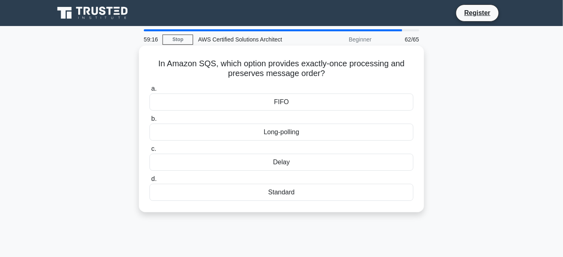
click at [338, 194] on div "Standard" at bounding box center [281, 192] width 264 height 17
click at [149, 182] on input "d. Standard" at bounding box center [149, 179] width 0 height 5
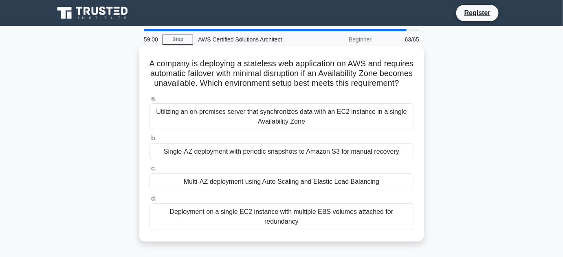
click at [250, 191] on div "Multi-AZ deployment using Auto Scaling and Elastic Load Balancing" at bounding box center [281, 182] width 264 height 17
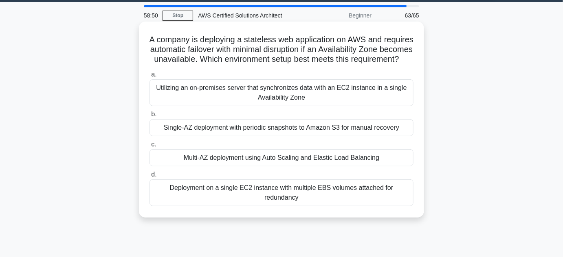
scroll to position [37, 0]
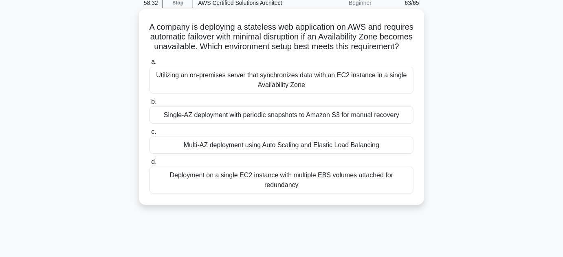
click at [243, 154] on div "Multi-AZ deployment using Auto Scaling and Elastic Load Balancing" at bounding box center [281, 145] width 264 height 17
click at [149, 135] on input "c. Multi-AZ deployment using Auto Scaling and Elastic Load Balancing" at bounding box center [149, 132] width 0 height 5
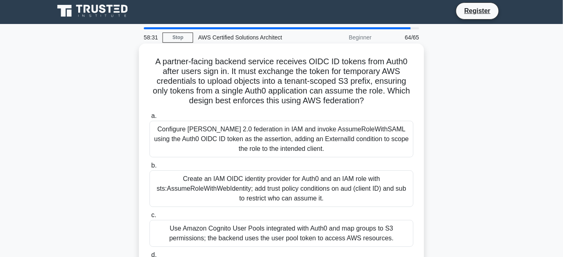
scroll to position [0, 0]
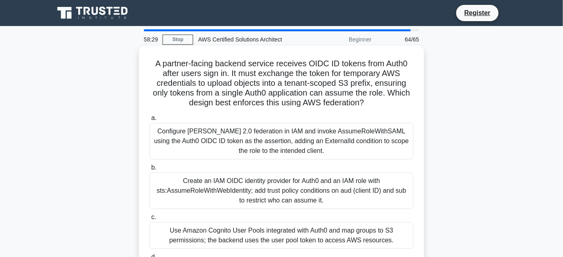
click at [226, 184] on div "Create an IAM OIDC identity provider for Auth0 and an IAM role with sts:AssumeR…" at bounding box center [281, 191] width 264 height 37
click at [149, 171] on input "b. Create an IAM OIDC identity provider for Auth0 and an IAM role with sts:Assu…" at bounding box center [149, 167] width 0 height 5
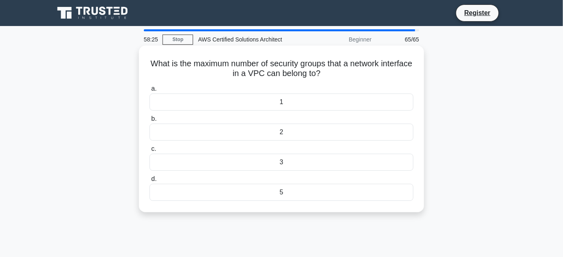
click at [280, 195] on div "5" at bounding box center [281, 192] width 264 height 17
click at [149, 182] on input "d. 5" at bounding box center [149, 179] width 0 height 5
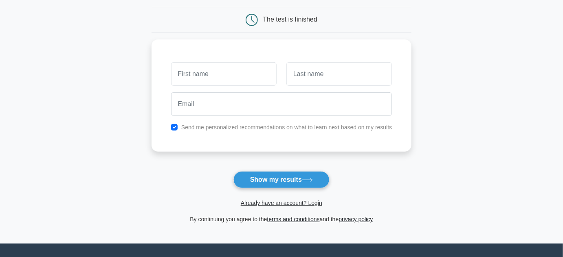
scroll to position [63, 0]
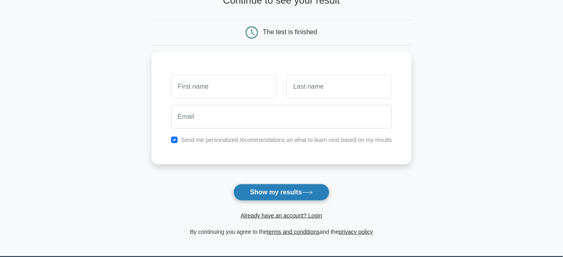
click at [280, 191] on button "Show my results" at bounding box center [281, 192] width 96 height 17
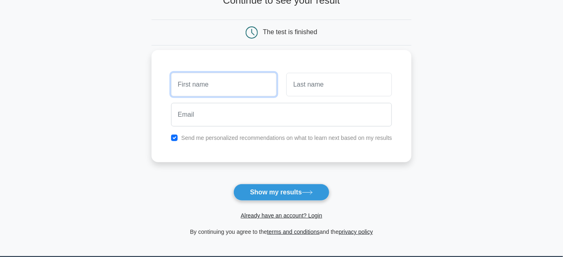
click at [227, 83] on input "text" at bounding box center [223, 85] width 105 height 24
type input "[PERSON_NAME]"
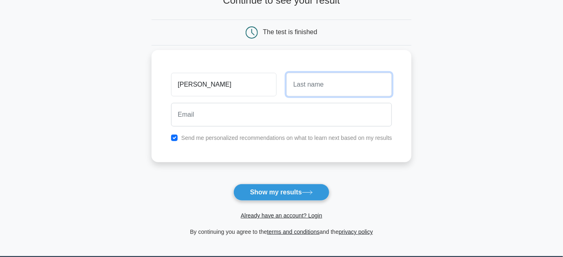
click at [314, 84] on input "text" at bounding box center [338, 85] width 105 height 24
type input "[PERSON_NAME]"
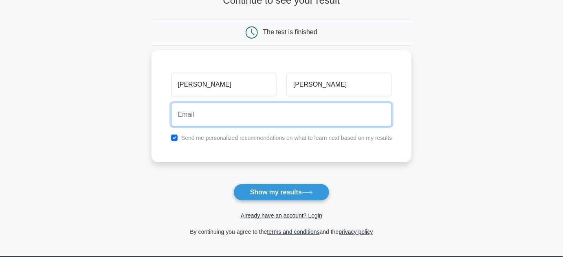
click at [290, 116] on input "email" at bounding box center [281, 115] width 221 height 24
click at [216, 114] on input "[EMAIL_ADDRESS][DOMAIN_NAME]" at bounding box center [281, 115] width 221 height 24
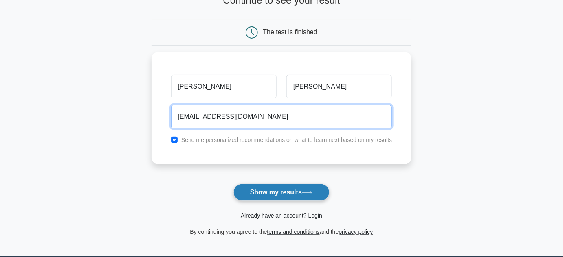
type input "[EMAIL_ADDRESS][DOMAIN_NAME]"
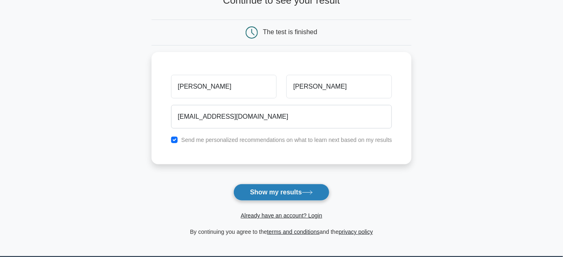
click at [283, 190] on button "Show my results" at bounding box center [281, 192] width 96 height 17
